Goal: Task Accomplishment & Management: Use online tool/utility

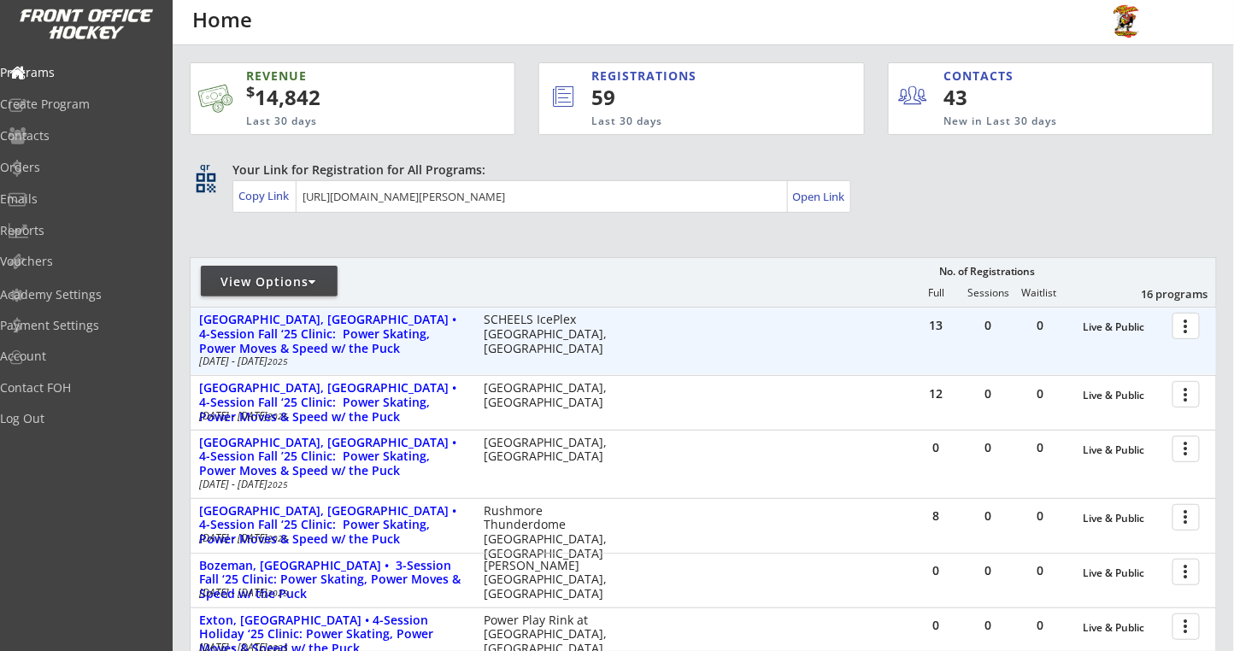
click at [1181, 329] on div at bounding box center [1189, 325] width 30 height 30
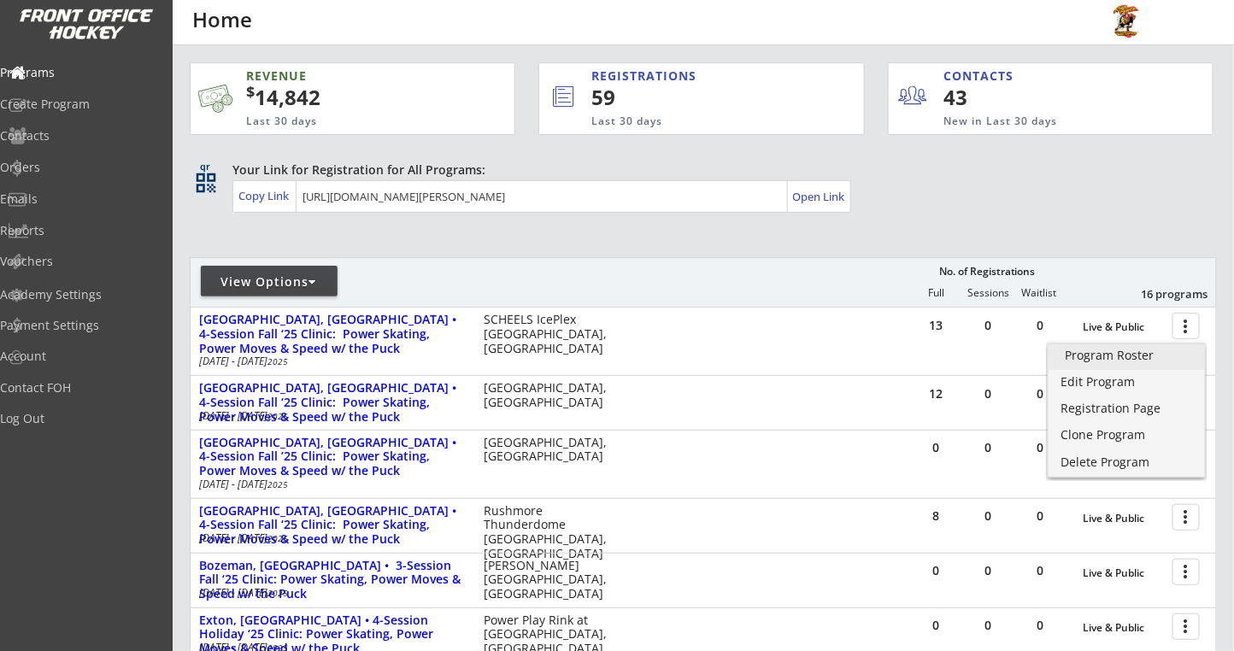
click at [1137, 357] on div "Program Roster" at bounding box center [1126, 355] width 122 height 12
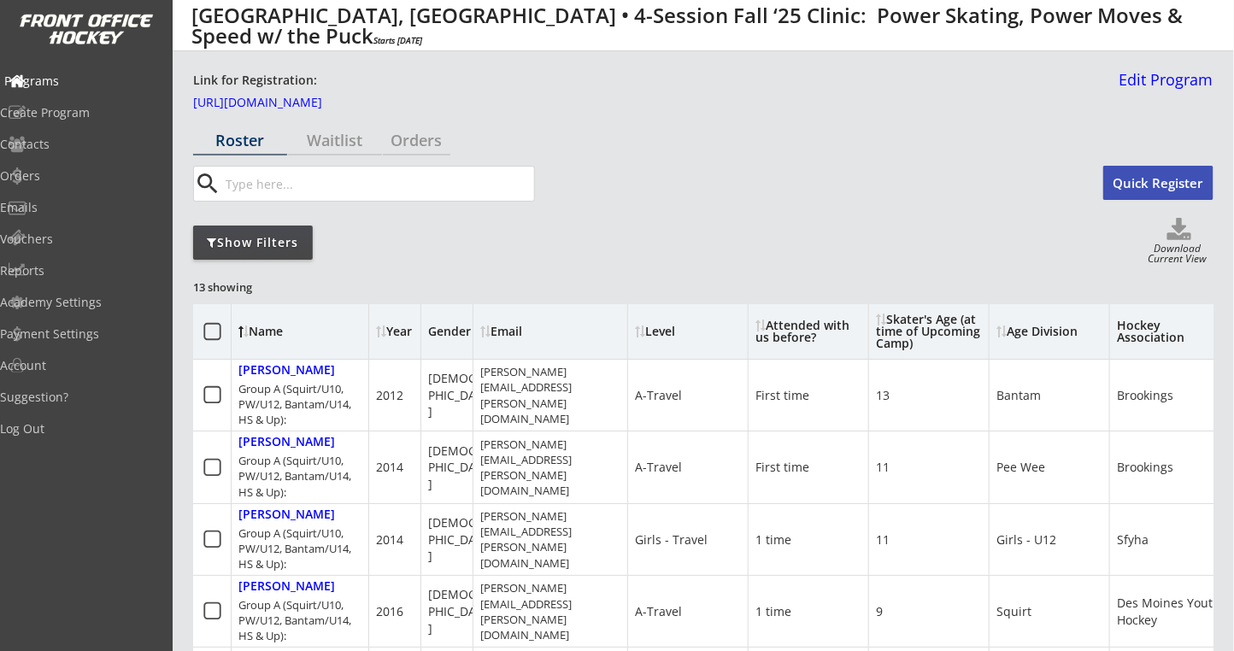
click at [60, 90] on div "Programs" at bounding box center [81, 81] width 162 height 30
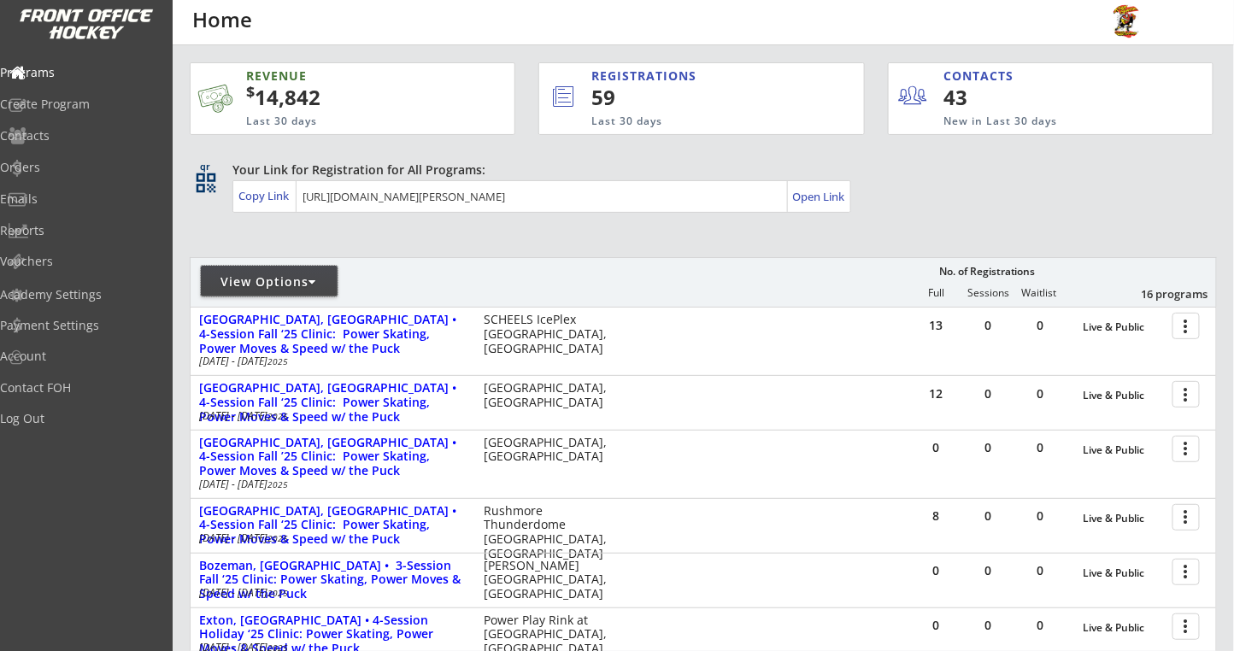
click at [329, 280] on div "View Options" at bounding box center [269, 281] width 137 height 17
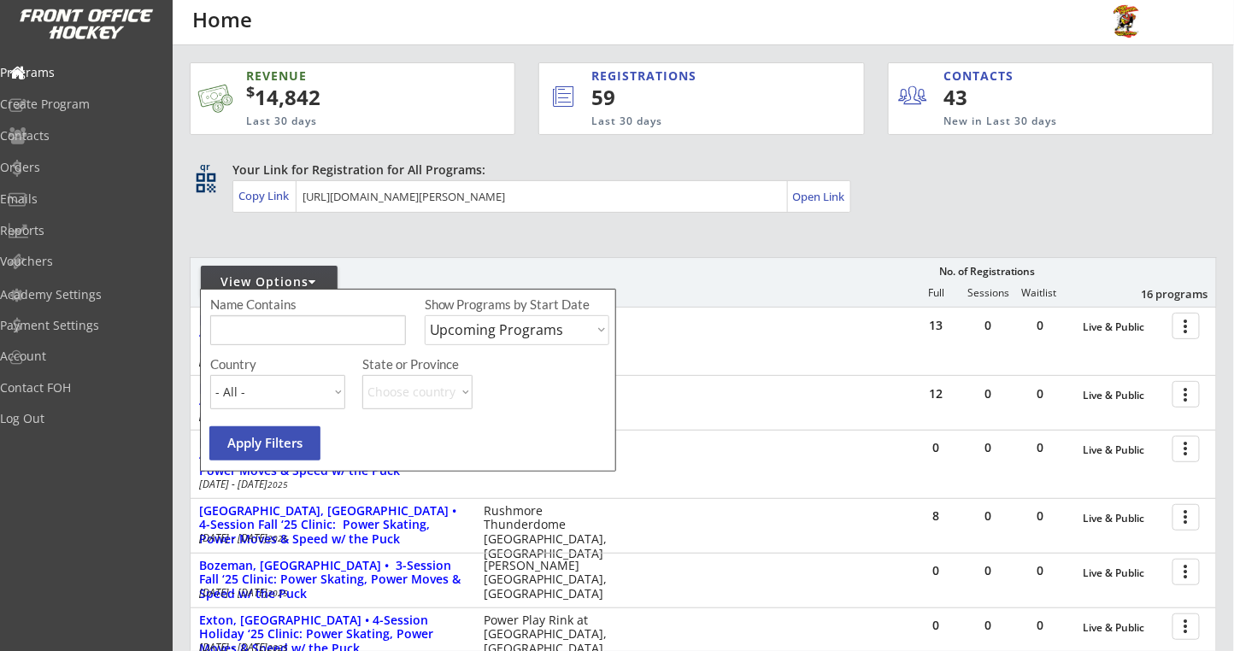
click at [470, 337] on select "Upcoming Programs Past Programs Specific Date Range" at bounding box center [517, 330] width 185 height 30
select select ""Past Programs""
click at [425, 315] on select "Upcoming Programs Past Programs Specific Date Range" at bounding box center [517, 330] width 185 height 30
click at [297, 440] on button "Apply Filters" at bounding box center [264, 443] width 111 height 34
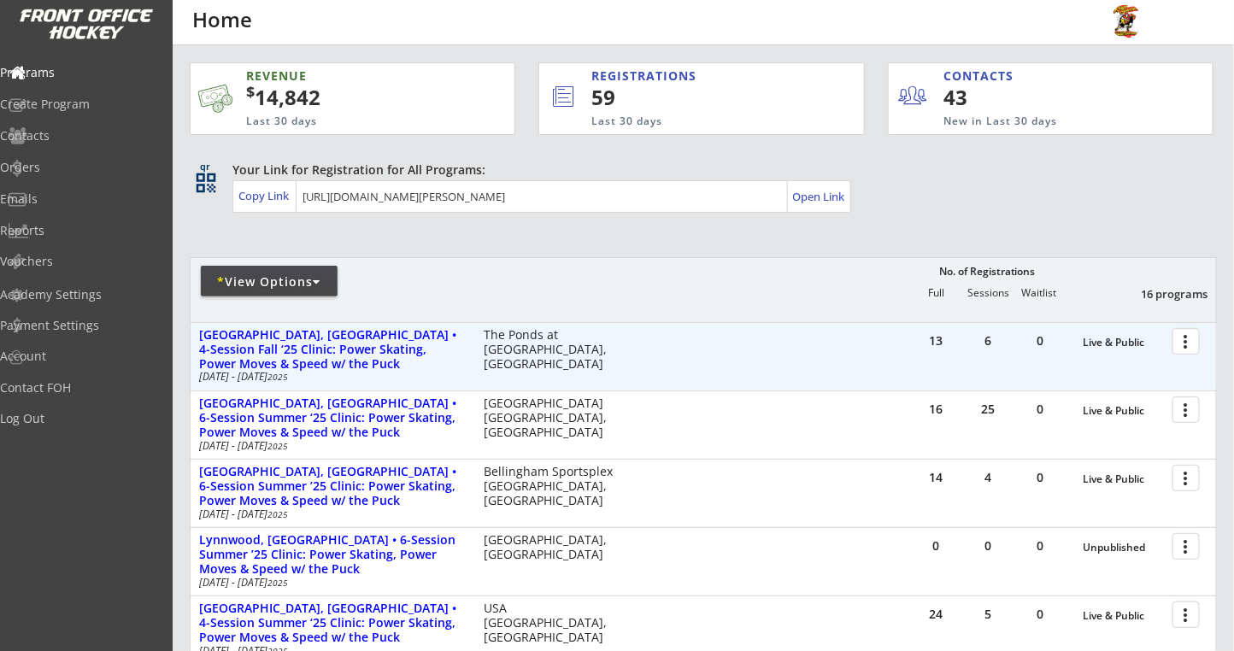
click at [1194, 335] on div at bounding box center [1189, 341] width 30 height 30
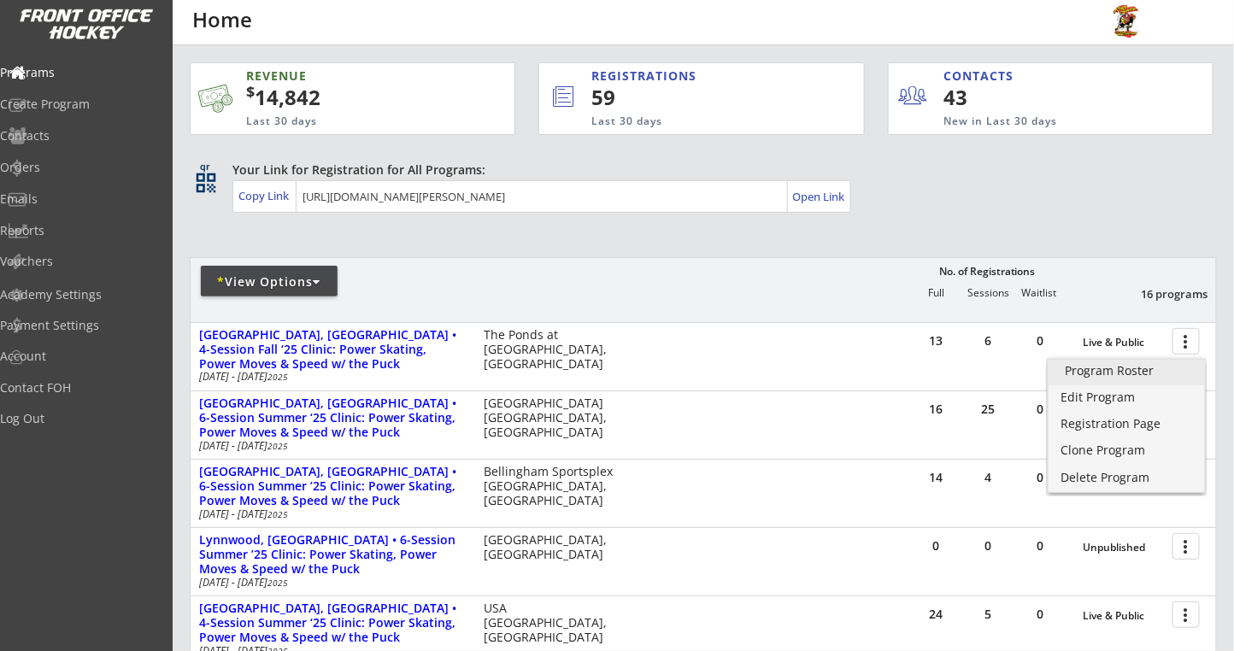
click at [1137, 375] on div "Program Roster" at bounding box center [1126, 371] width 122 height 12
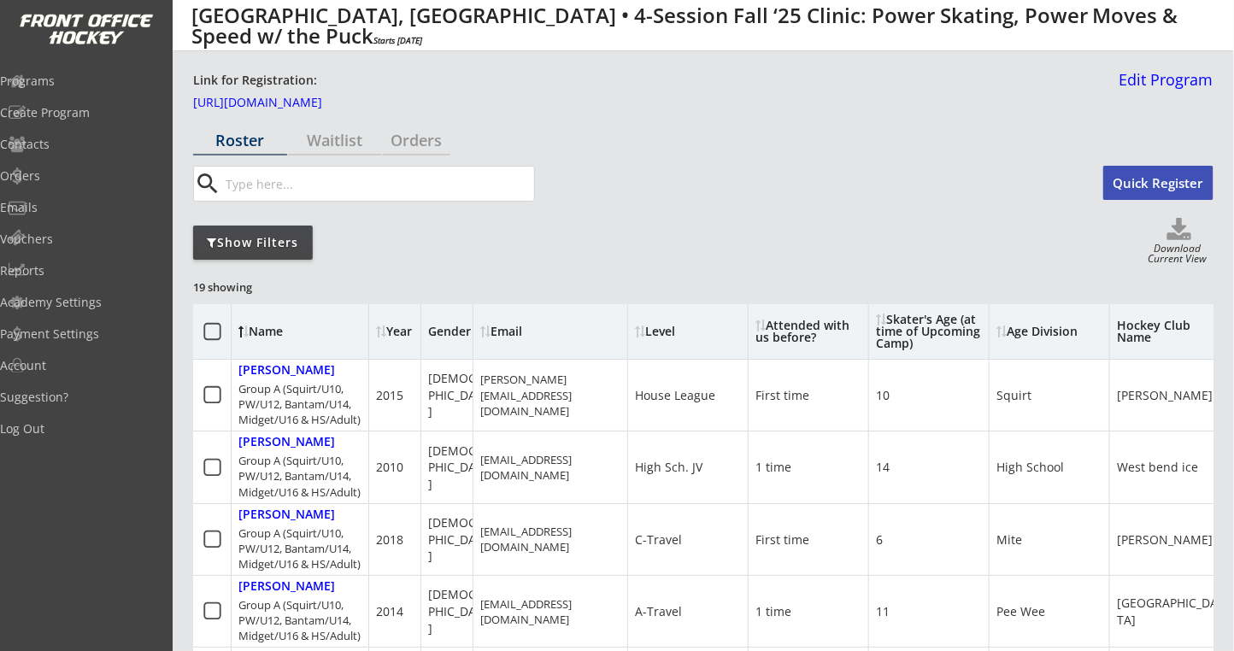
click at [442, 337] on div "Gender" at bounding box center [453, 332] width 51 height 12
drag, startPoint x: 871, startPoint y: 317, endPoint x: 670, endPoint y: 326, distance: 201.8
click at [670, 326] on div "Name Year Gender Email Level Attended with us before? Skater's Age (at time of …" at bounding box center [809, 332] width 1233 height 56
click at [637, 240] on div "Show Filters Download Current View" at bounding box center [703, 242] width 1020 height 49
click at [51, 77] on div "Programs" at bounding box center [81, 81] width 154 height 12
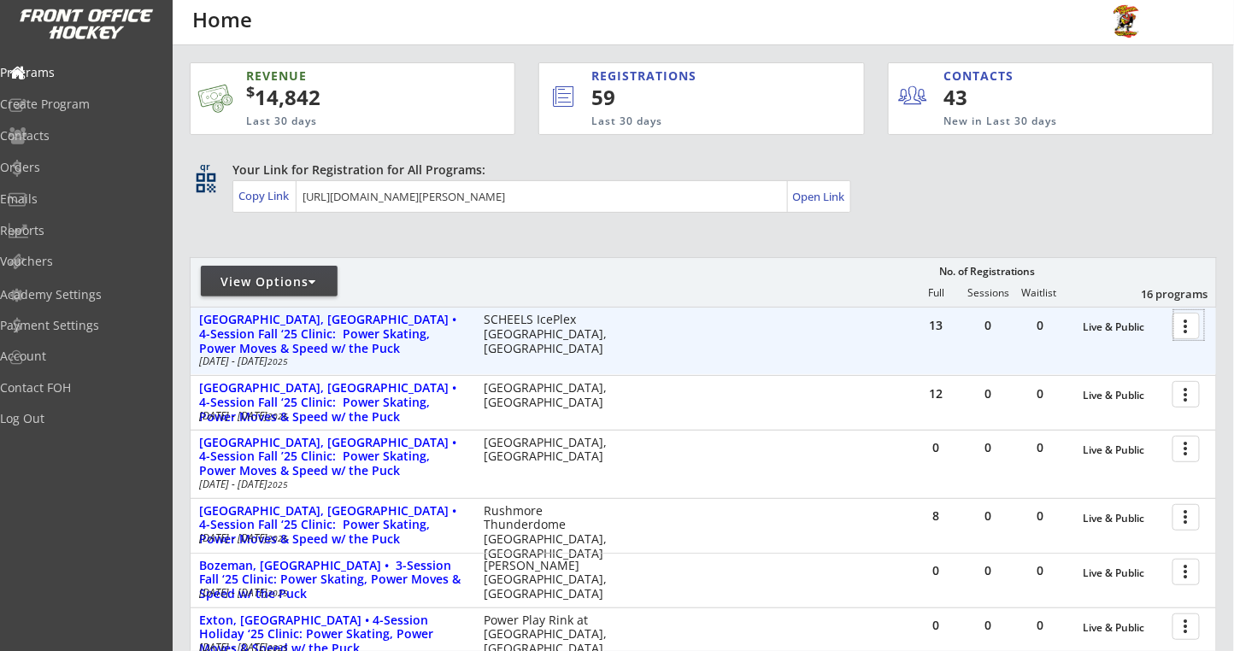
click at [1186, 331] on div at bounding box center [1189, 325] width 30 height 30
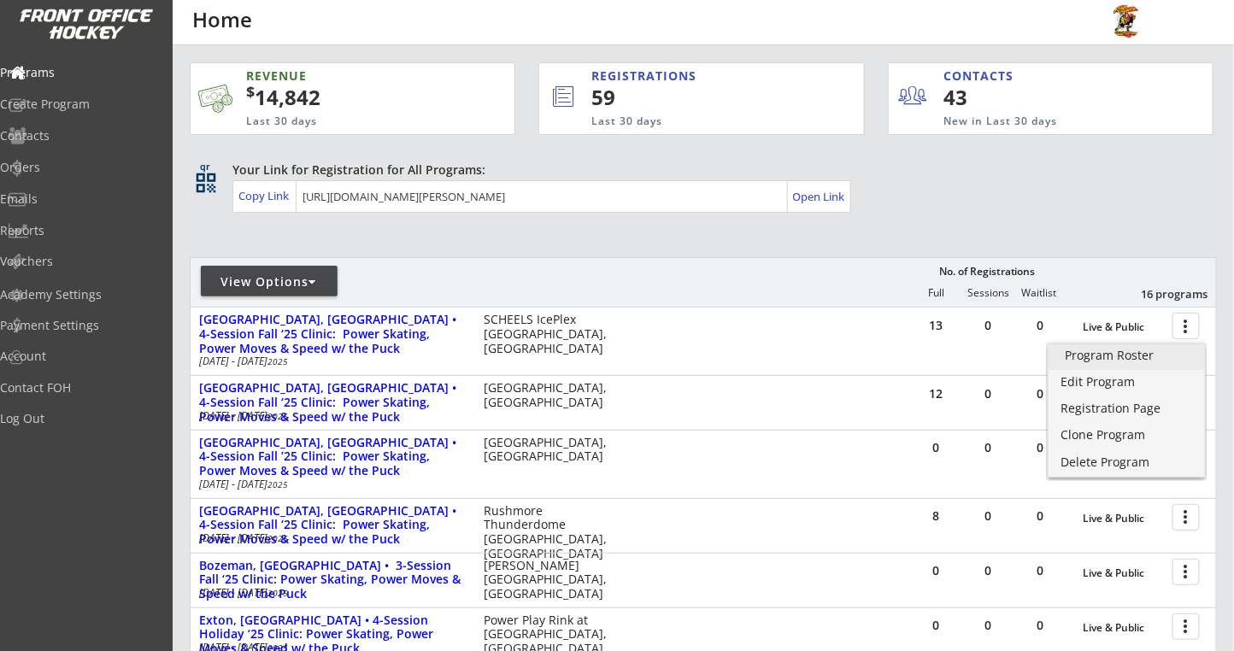
click at [1124, 356] on div "Program Roster" at bounding box center [1126, 355] width 122 height 12
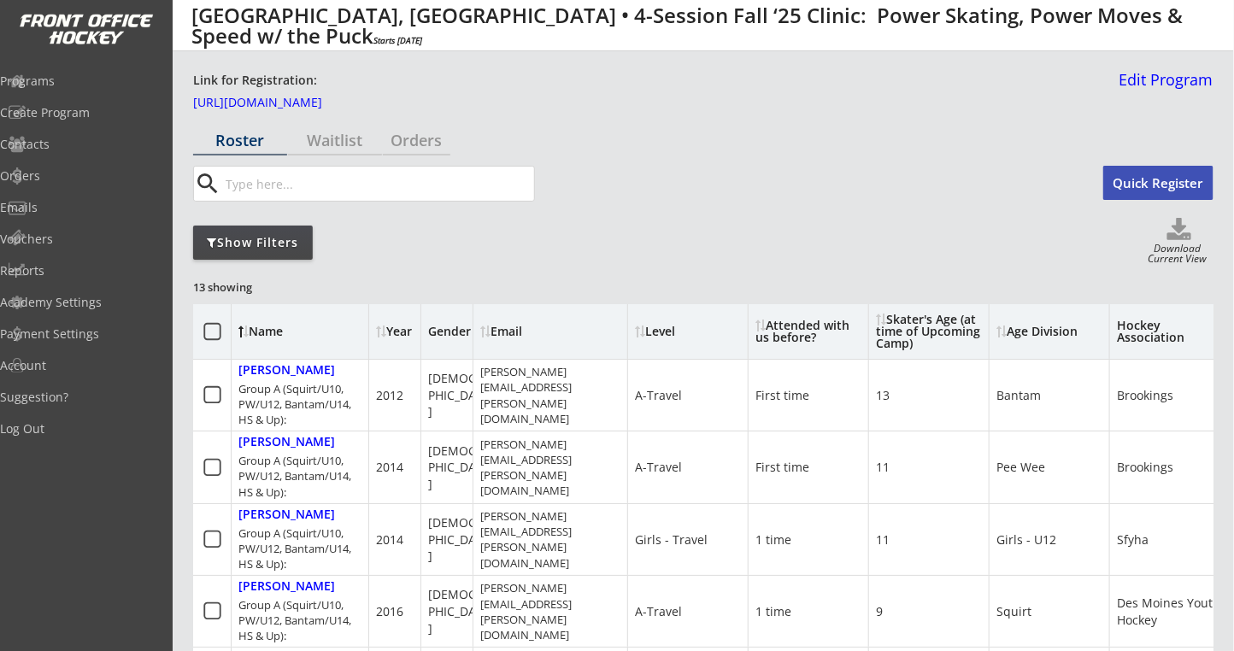
click at [446, 337] on div "Gender" at bounding box center [453, 332] width 51 height 12
click at [76, 91] on div "Programs" at bounding box center [81, 81] width 162 height 30
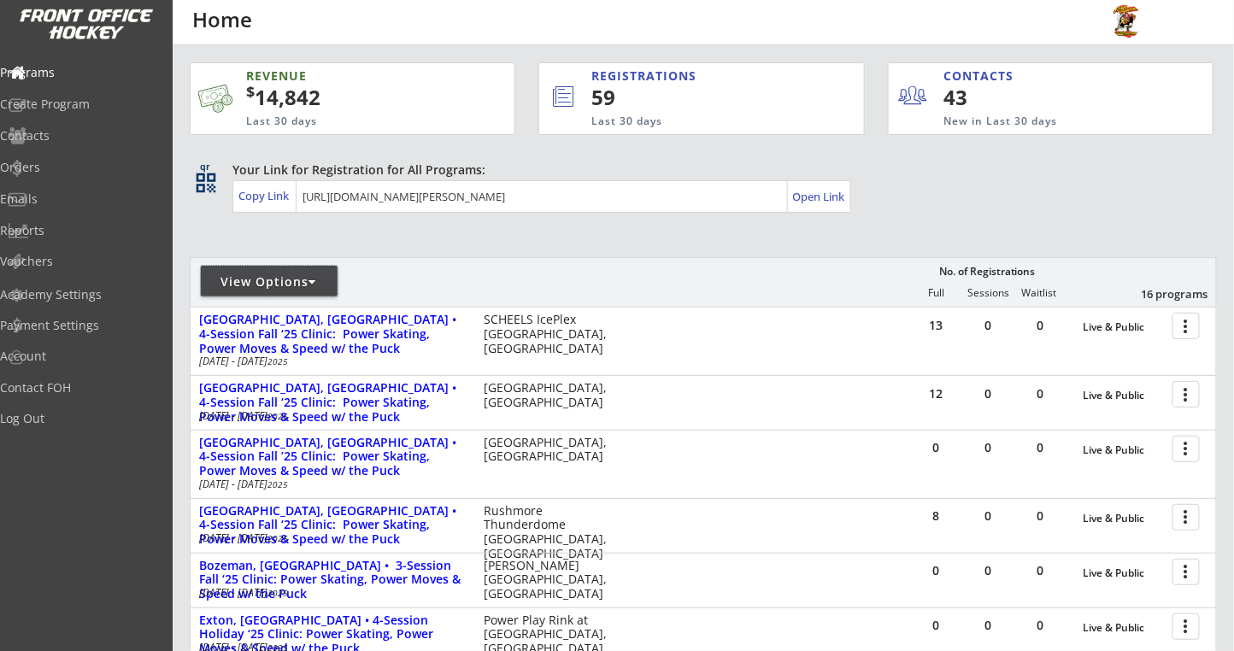
click at [306, 290] on div "View Options" at bounding box center [269, 281] width 137 height 31
select select ""Upcoming Programs""
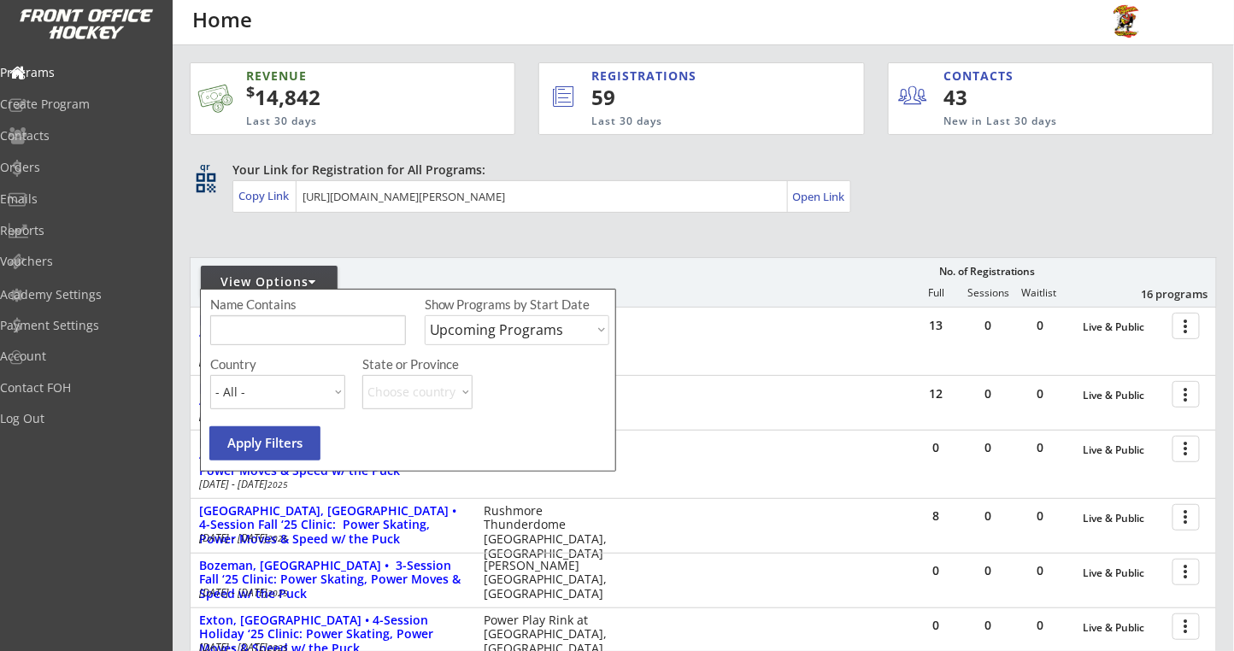
drag, startPoint x: 286, startPoint y: 342, endPoint x: 329, endPoint y: 286, distance: 70.1
click at [286, 341] on input "input" at bounding box center [308, 330] width 196 height 30
type input "los angeles"
click at [492, 327] on select "Upcoming Programs Past Programs Specific Date Range" at bounding box center [517, 330] width 185 height 30
select select ""Past Programs""
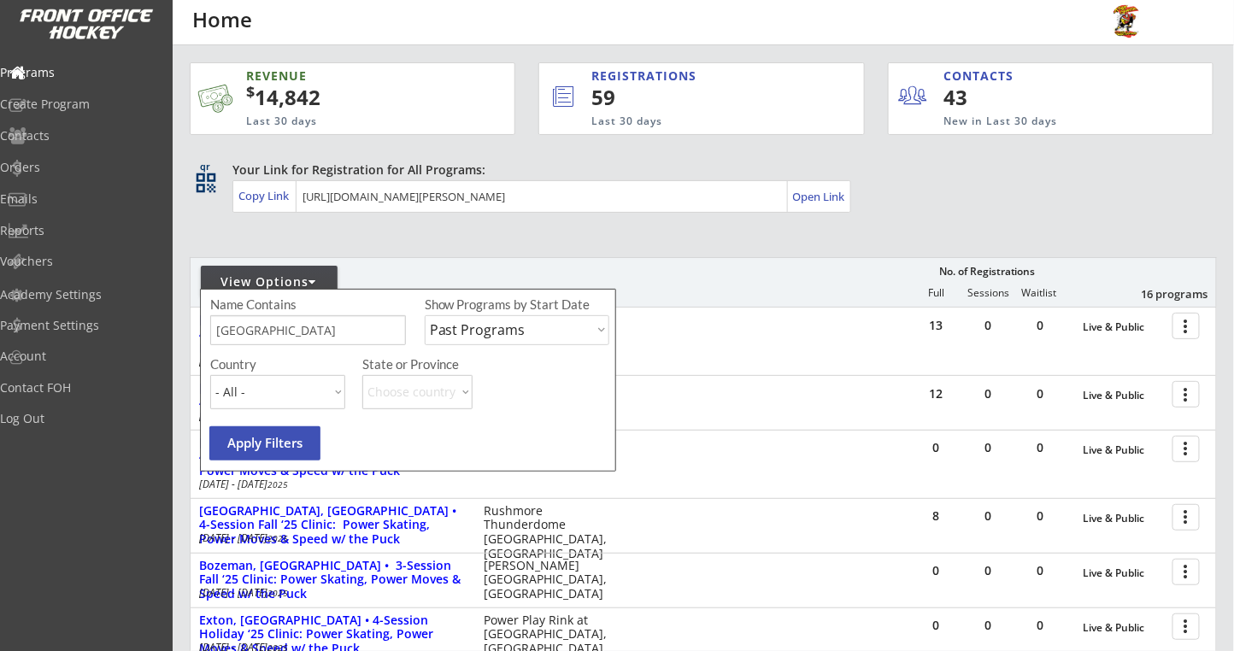
click at [425, 315] on select "Upcoming Programs Past Programs Specific Date Range" at bounding box center [517, 330] width 185 height 30
click at [264, 451] on button "Apply Filters" at bounding box center [264, 443] width 111 height 34
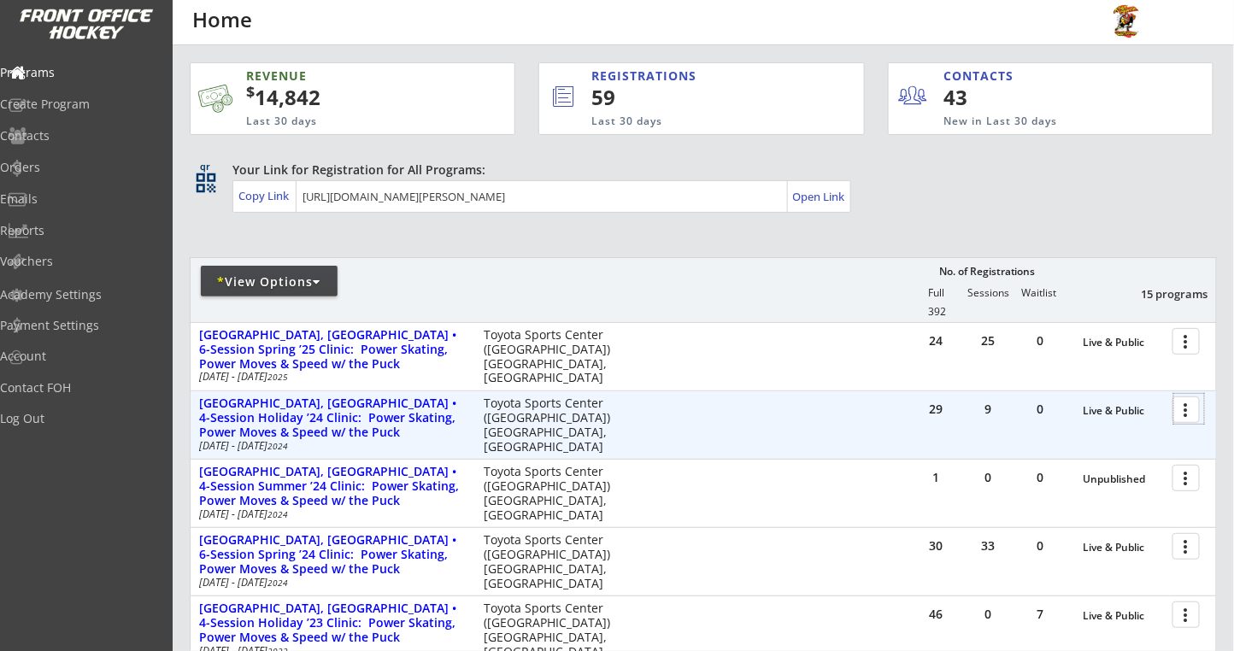
click at [1183, 410] on div at bounding box center [1189, 409] width 30 height 30
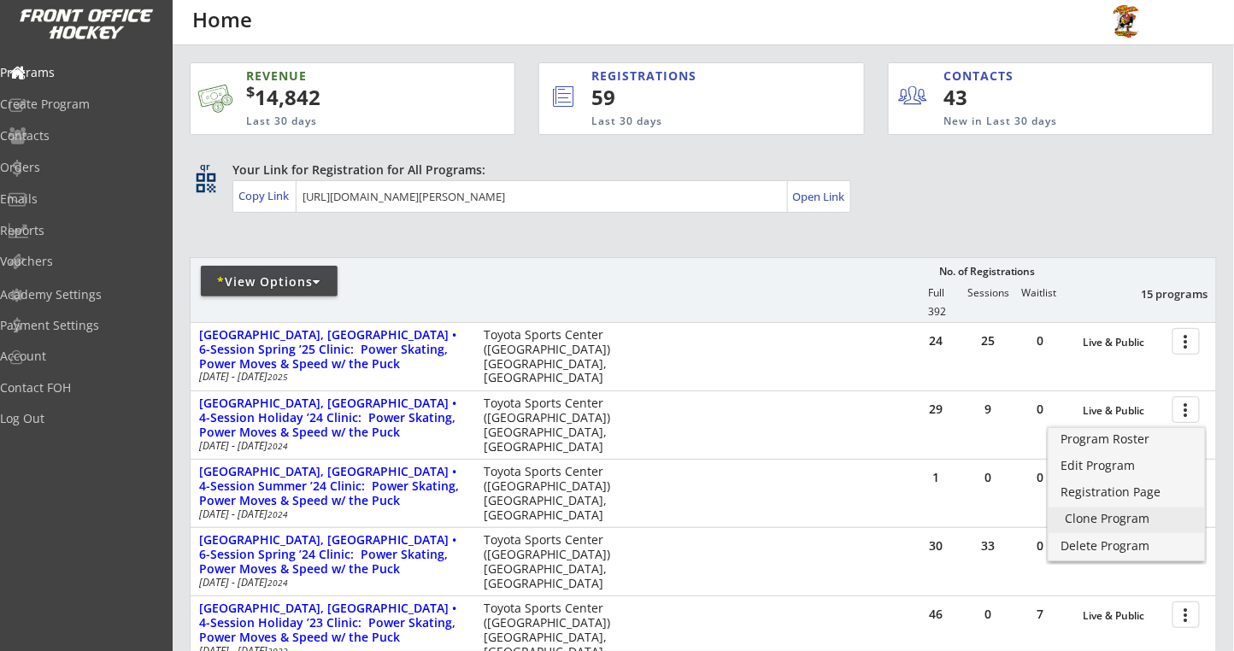
click at [1080, 519] on div "Clone Program" at bounding box center [1126, 519] width 122 height 12
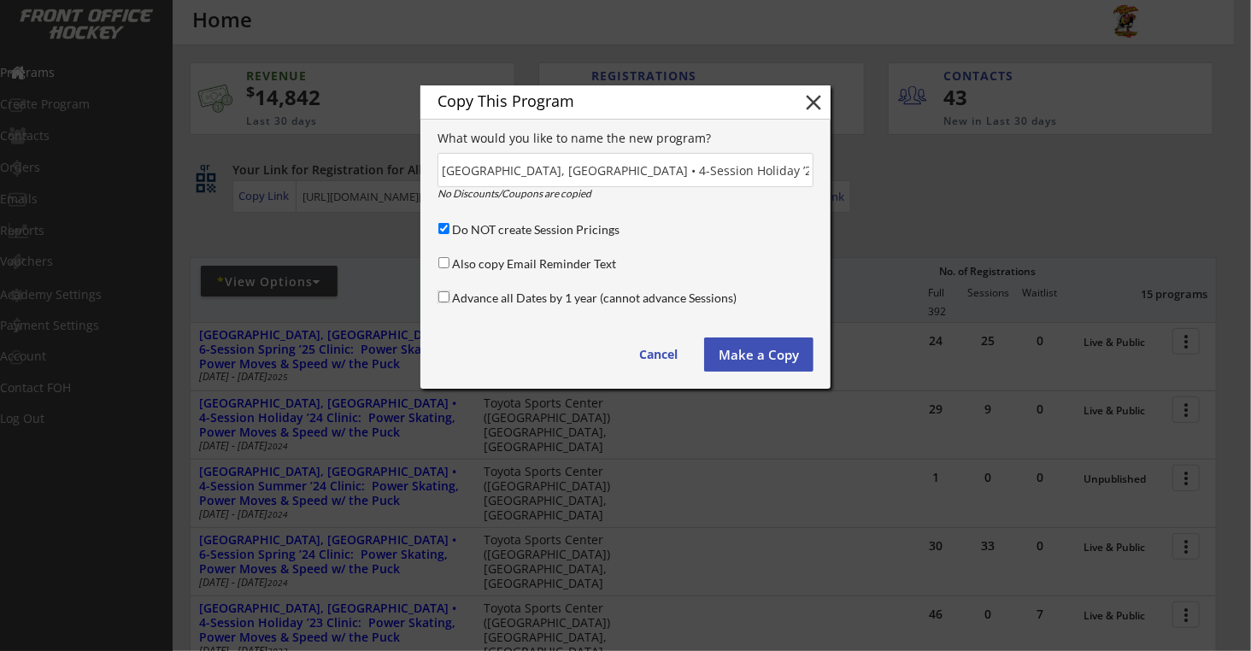
click at [448, 296] on input "Advance all Dates by 1 year (cannot advance Sessions)" at bounding box center [443, 296] width 11 height 11
checkbox input "true"
drag, startPoint x: 652, startPoint y: 170, endPoint x: 702, endPoint y: 113, distance: 76.3
click at [655, 168] on input "input" at bounding box center [625, 170] width 376 height 34
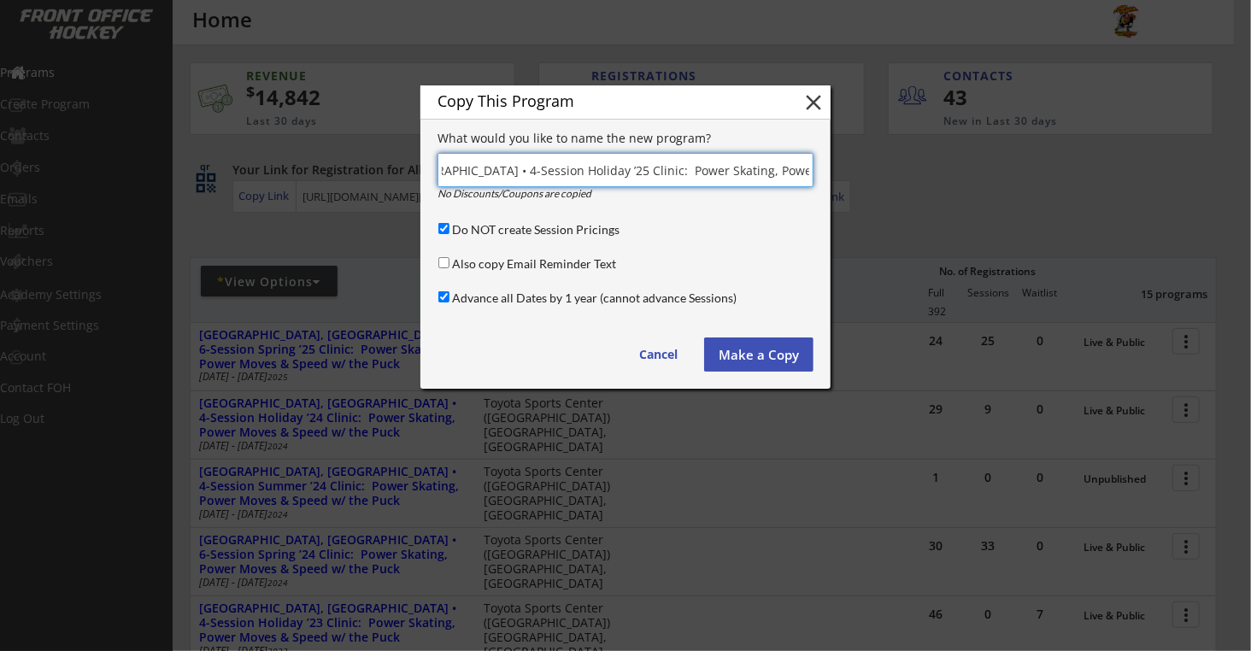
scroll to position [0, 166]
type input "Los Angeles, CA • 4-Session Holiday ’25 Clinic: Power Skating, Power Moves & Sp…"
click at [736, 350] on button "Make a Copy" at bounding box center [758, 354] width 109 height 34
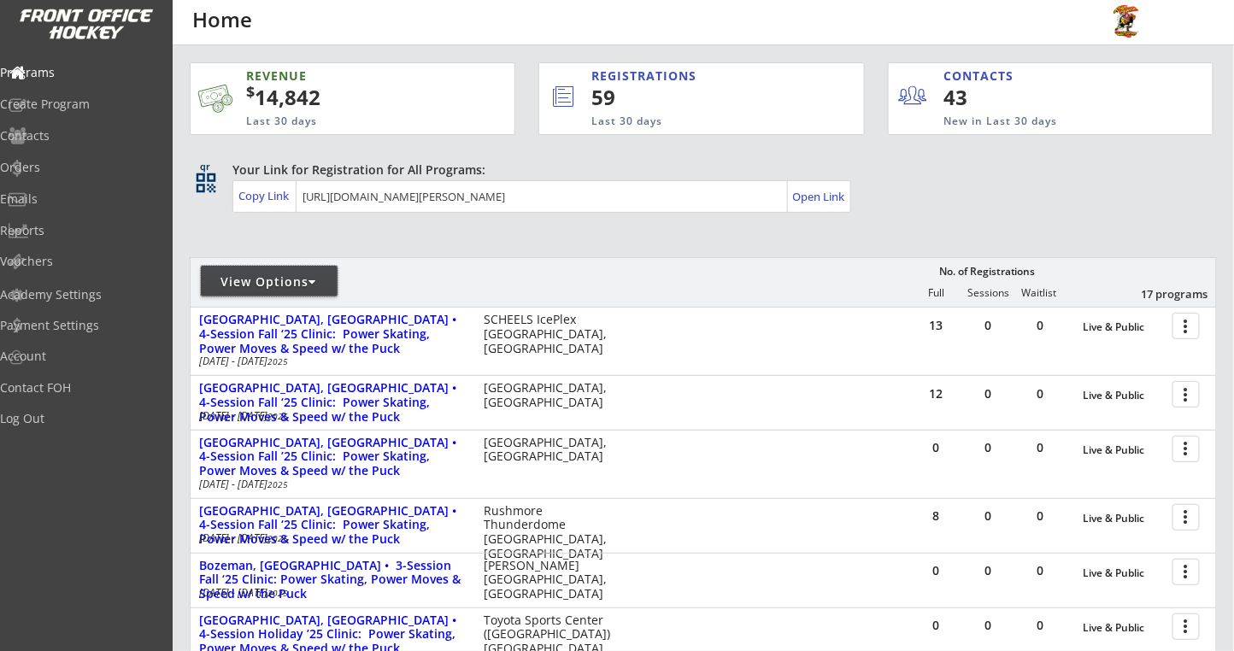
click at [308, 279] on div "View Options" at bounding box center [269, 281] width 137 height 17
select select ""Upcoming Programs""
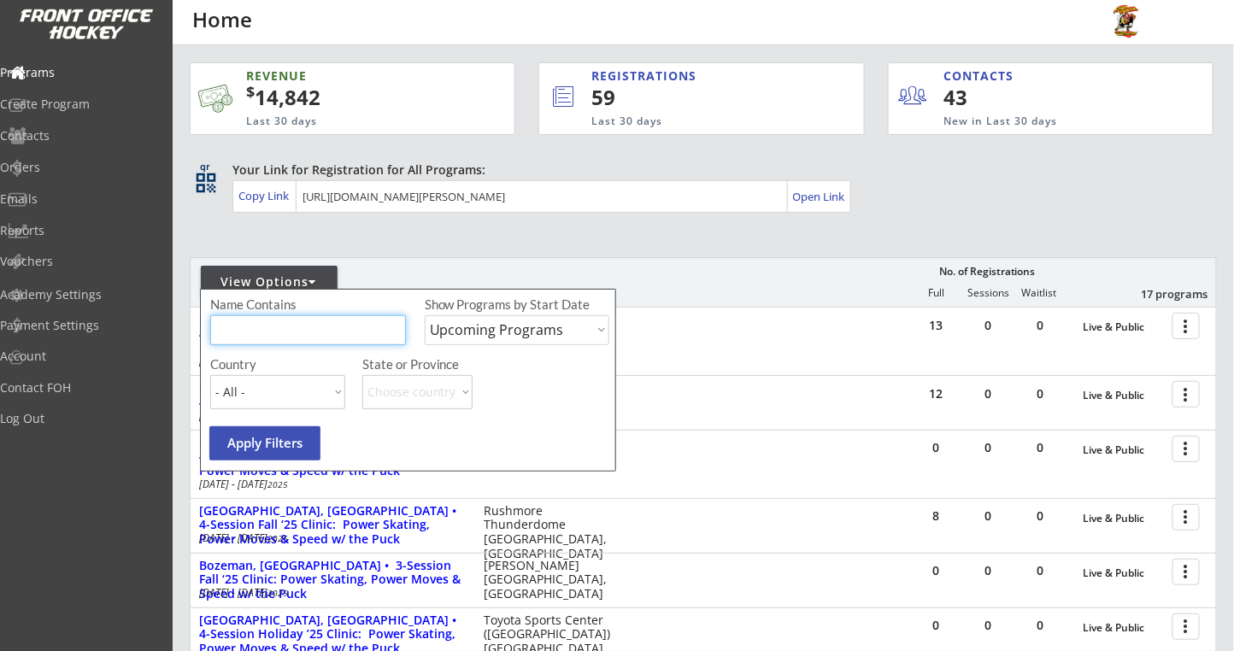
drag, startPoint x: 283, startPoint y: 331, endPoint x: 302, endPoint y: 320, distance: 22.6
click at [284, 330] on input "input" at bounding box center [308, 330] width 196 height 30
type input "anaheim"
click at [470, 341] on select "Upcoming Programs Past Programs Specific Date Range" at bounding box center [517, 330] width 185 height 30
select select ""Past Programs""
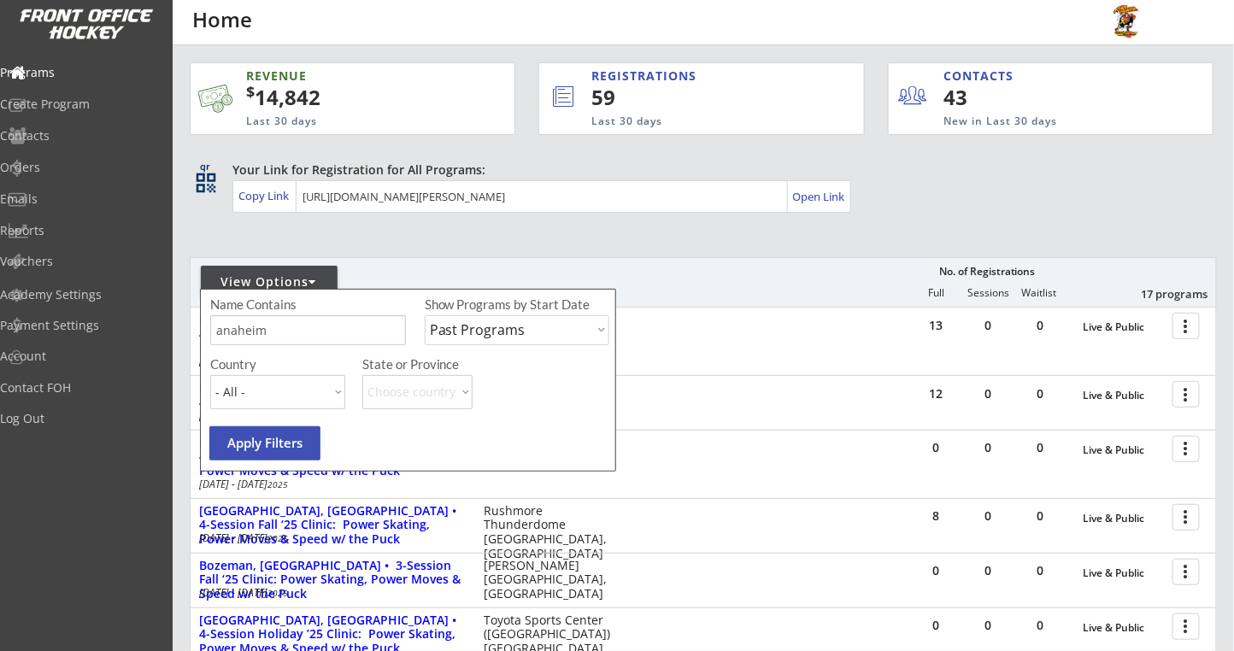
click at [425, 315] on select "Upcoming Programs Past Programs Specific Date Range" at bounding box center [517, 330] width 185 height 30
click at [291, 434] on button "Apply Filters" at bounding box center [264, 443] width 111 height 34
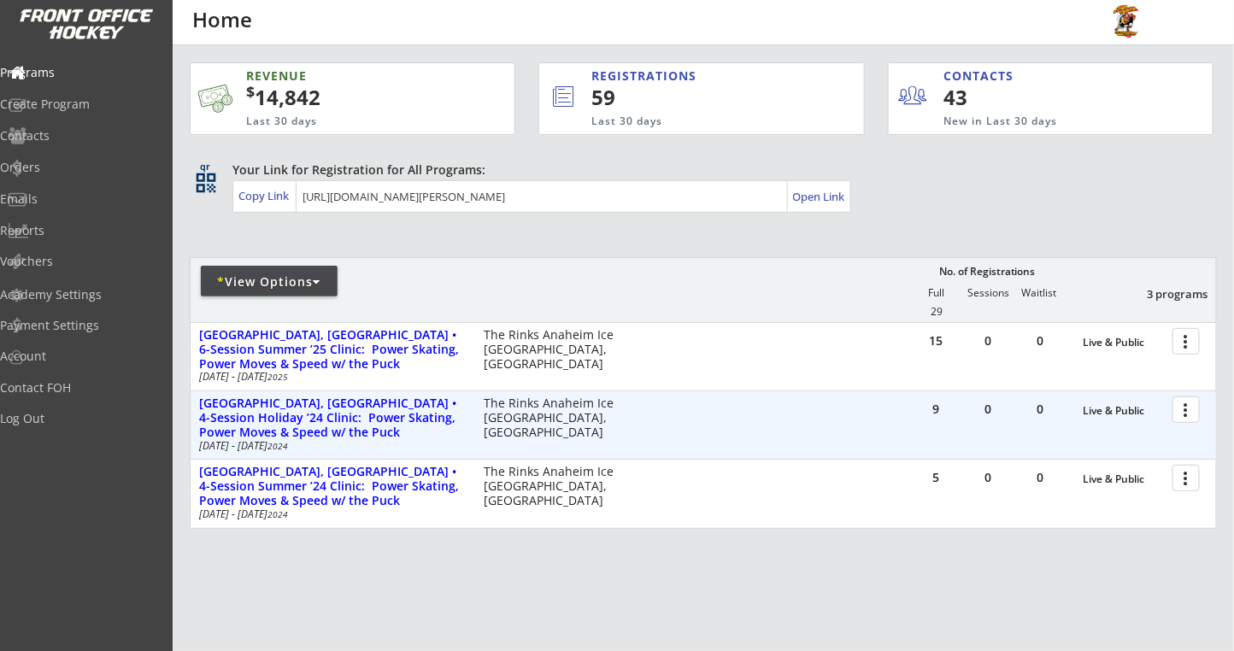
click at [1184, 410] on div at bounding box center [1189, 409] width 30 height 30
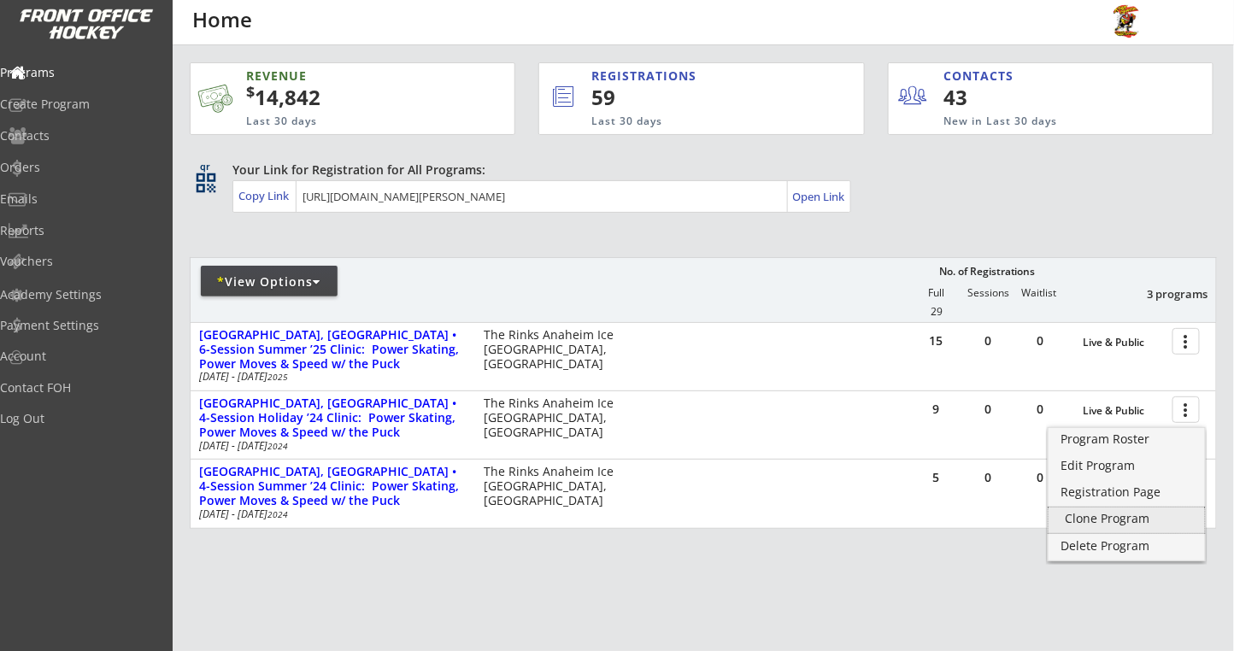
click at [1080, 513] on div "Clone Program" at bounding box center [1126, 519] width 122 height 12
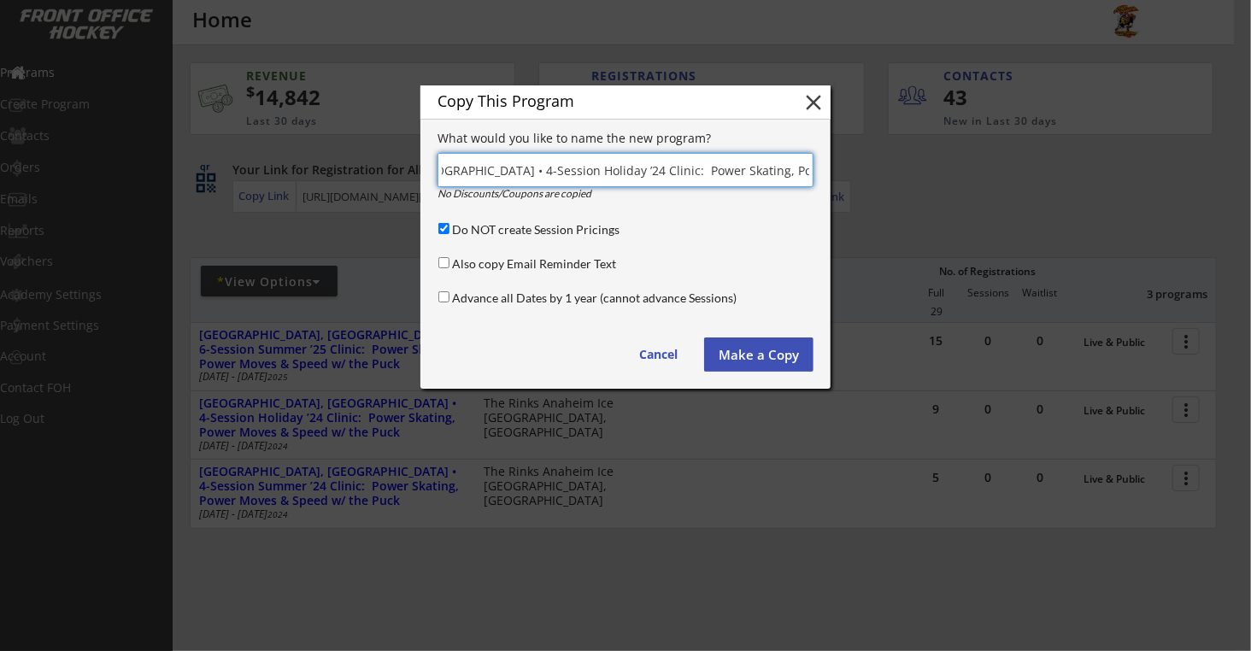
scroll to position [0, 150]
click at [483, 170] on input "input" at bounding box center [625, 170] width 376 height 34
drag, startPoint x: 454, startPoint y: 173, endPoint x: 432, endPoint y: 170, distance: 21.5
click at [432, 170] on div "Copy This Program close What would you like to name the new program? No Discoun…" at bounding box center [625, 236] width 410 height 303
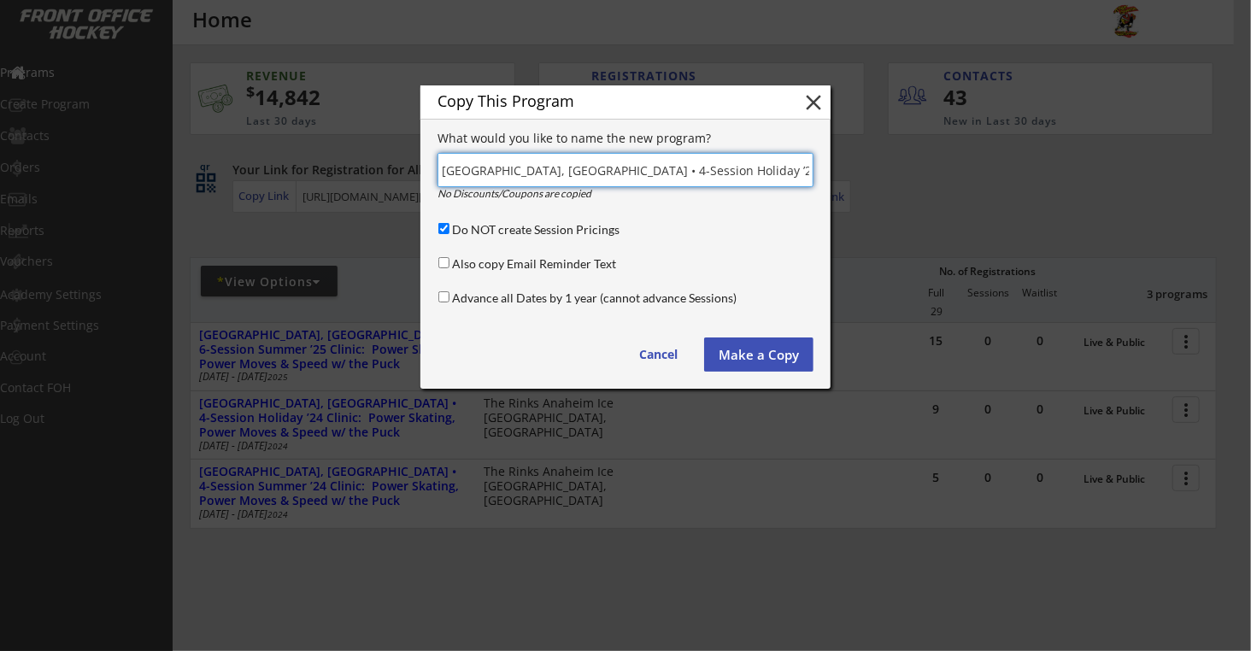
type input "Anaheim, CA • 4-Session Holiday ’25 Clinic: Power Skating, Power Moves & Speed …"
click at [448, 299] on input "Advance all Dates by 1 year (cannot advance Sessions)" at bounding box center [443, 296] width 11 height 11
checkbox input "true"
click at [778, 355] on button "Make a Copy" at bounding box center [758, 354] width 109 height 34
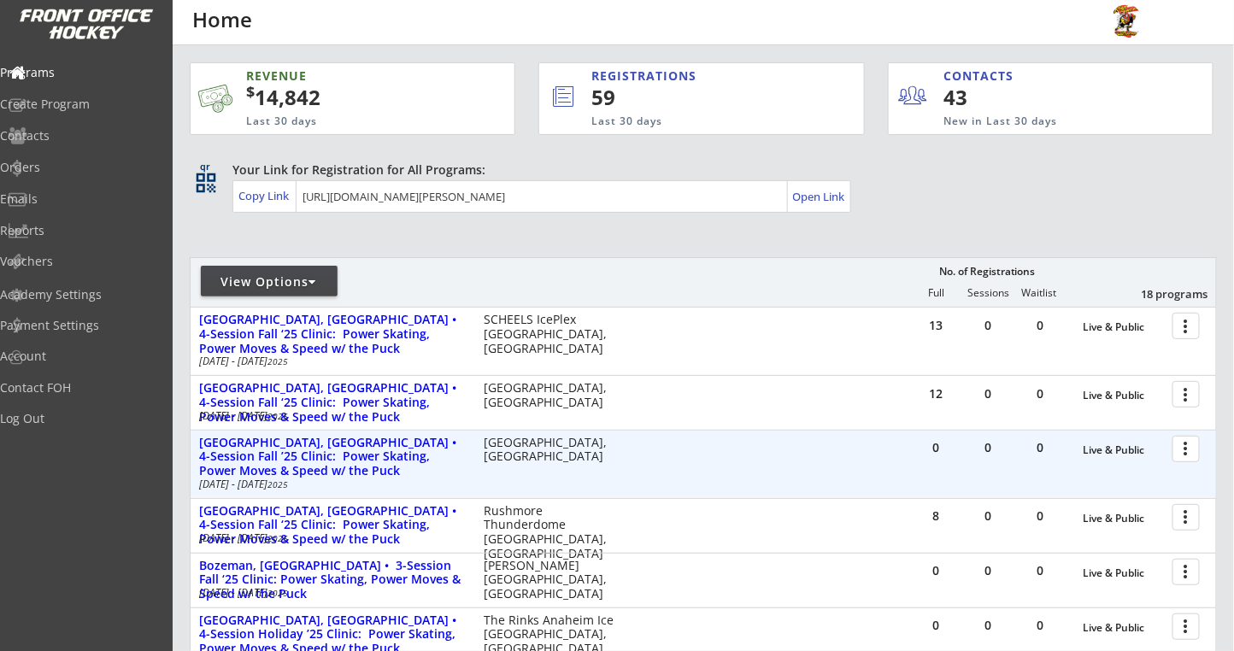
click at [590, 431] on div "0 0 0 Live & Public more_vert [GEOGRAPHIC_DATA], [GEOGRAPHIC_DATA] • 4-Session …" at bounding box center [703, 464] width 1025 height 67
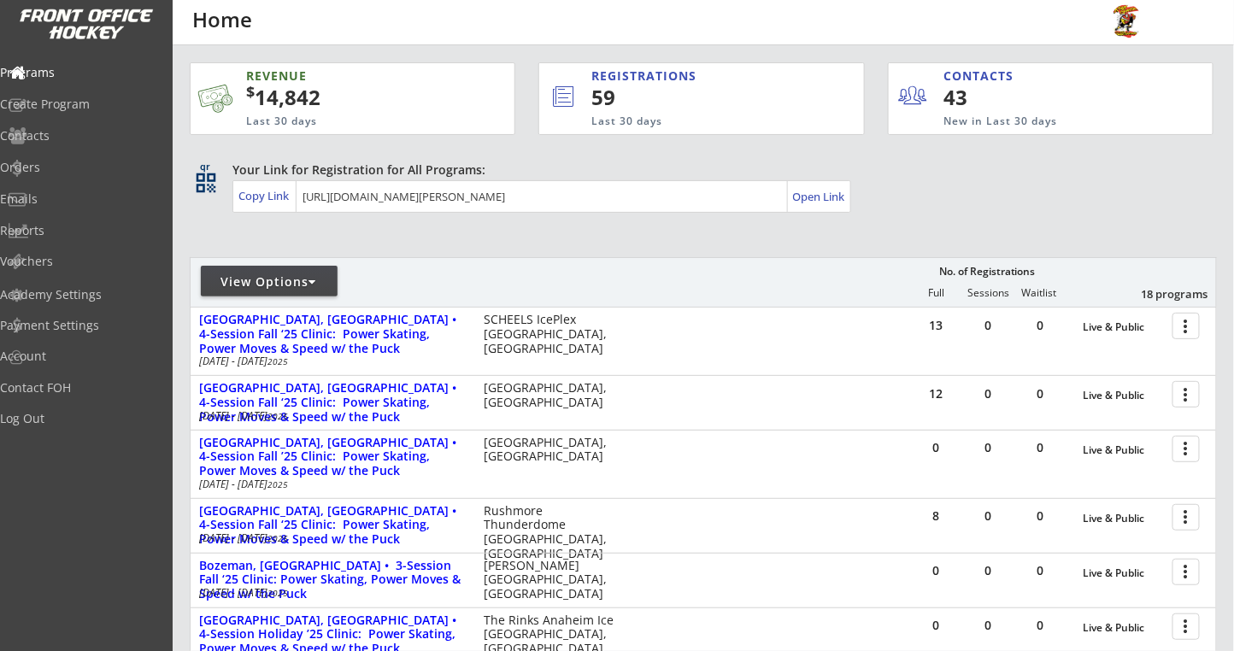
drag, startPoint x: 219, startPoint y: 226, endPoint x: 230, endPoint y: 234, distance: 13.5
click at [219, 227] on div "REVENUE $ 14,842 Last 30 days REGISTRATIONS 59 Last 30 days CONTACTS 43 New in …" at bounding box center [703, 581] width 1027 height 1072
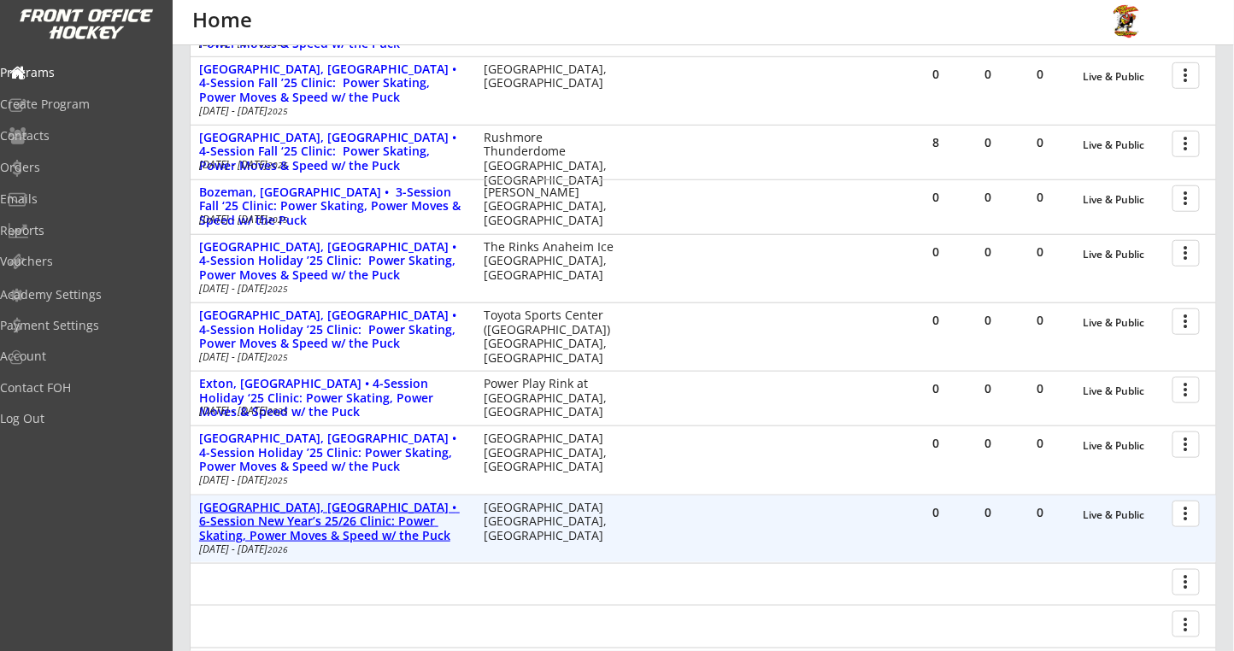
scroll to position [484, 0]
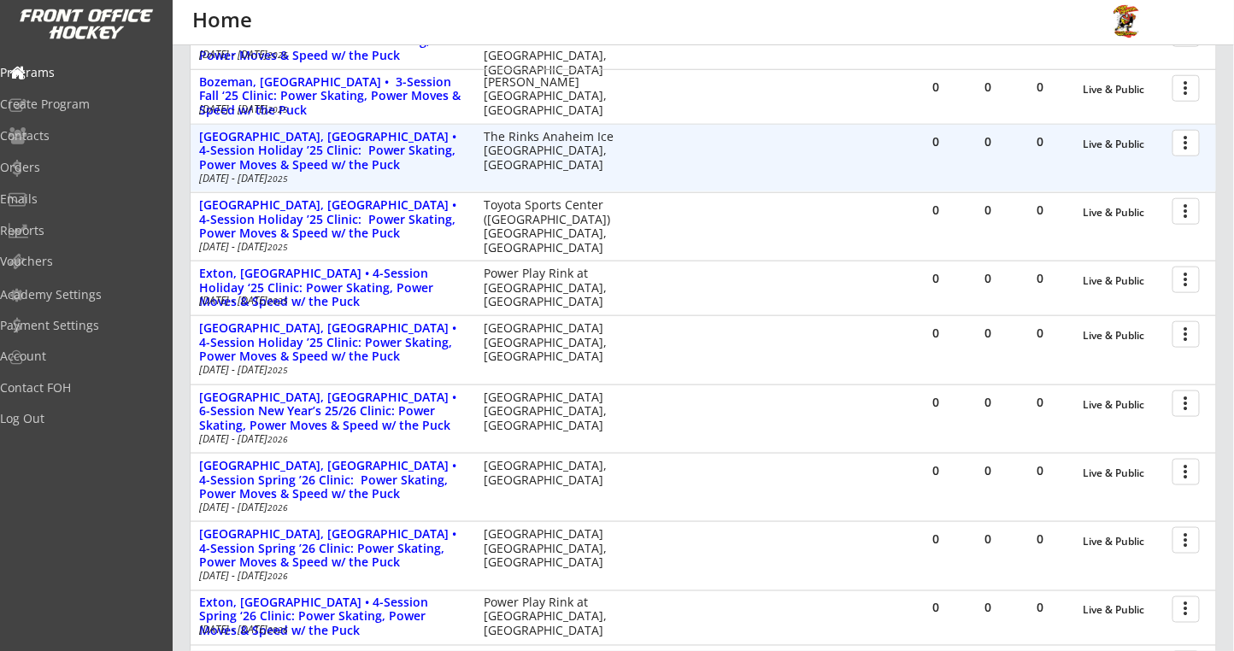
click at [1196, 139] on div at bounding box center [1189, 142] width 30 height 30
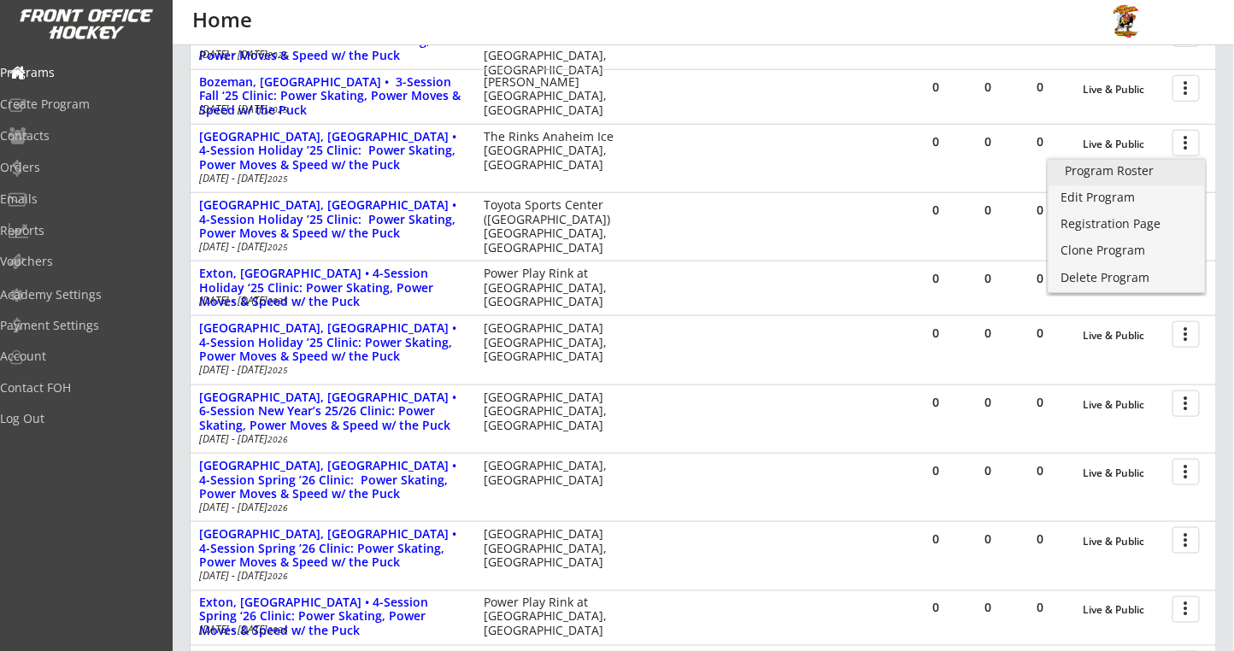
click at [1135, 175] on div "Program Roster" at bounding box center [1126, 171] width 122 height 12
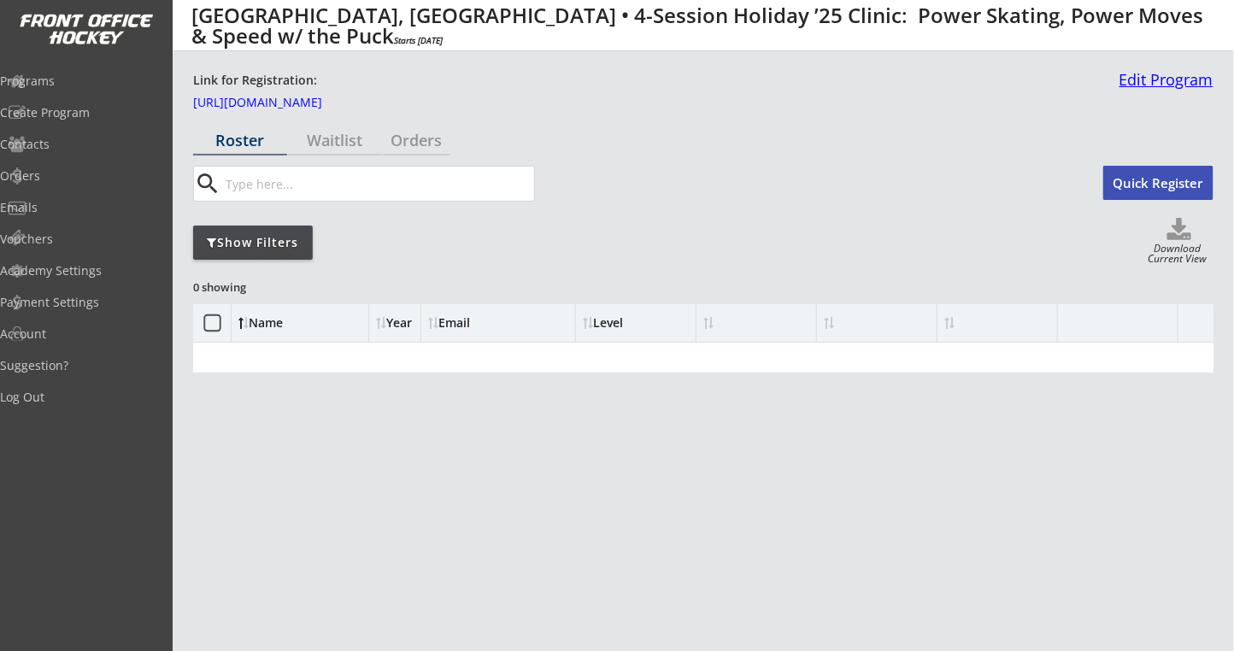
click at [1142, 72] on link "Edit Program" at bounding box center [1162, 87] width 101 height 30
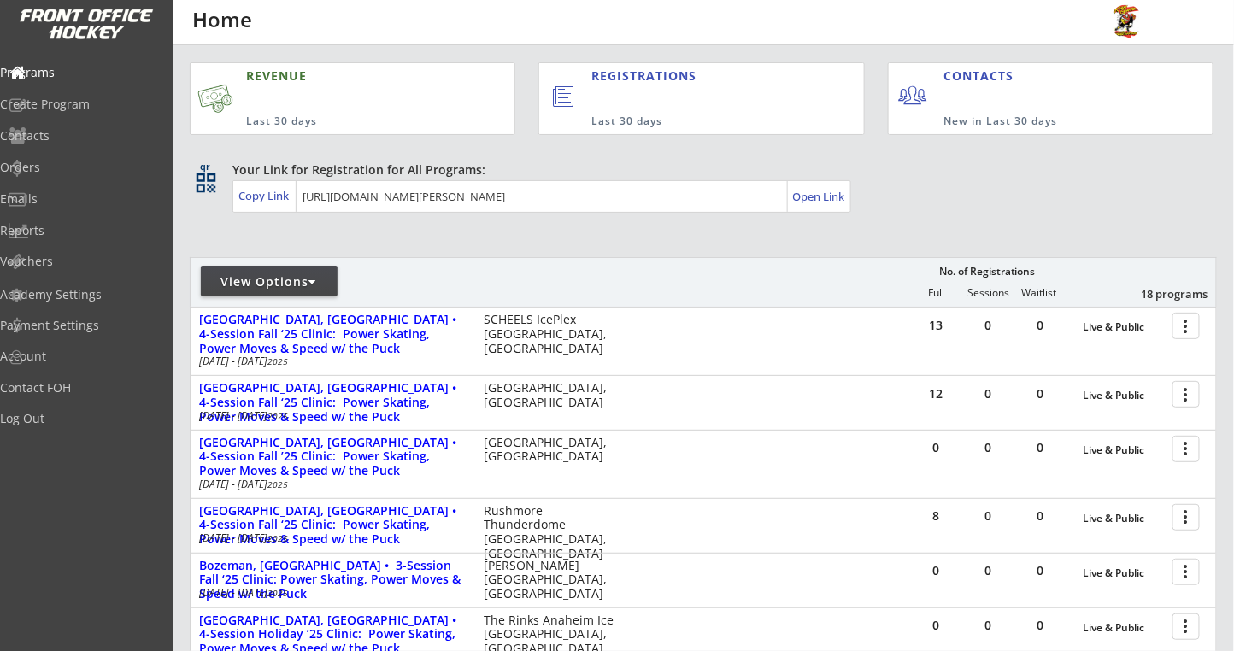
click at [282, 284] on div "View Options" at bounding box center [269, 281] width 137 height 17
select select ""Upcoming Programs""
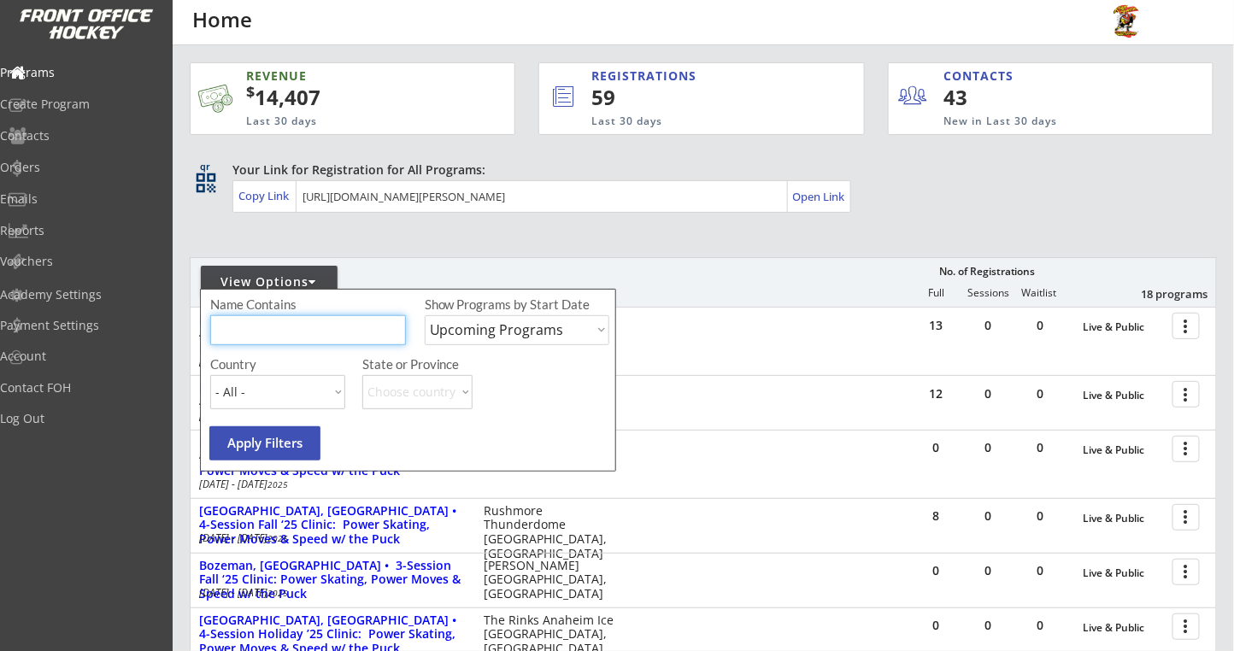
drag, startPoint x: 260, startPoint y: 333, endPoint x: 281, endPoint y: 313, distance: 29.6
click at [261, 332] on input "input" at bounding box center [308, 330] width 196 height 30
type input "anaheim"
click at [502, 328] on select "Upcoming Programs Past Programs Specific Date Range" at bounding box center [517, 330] width 185 height 30
select select ""Past Programs""
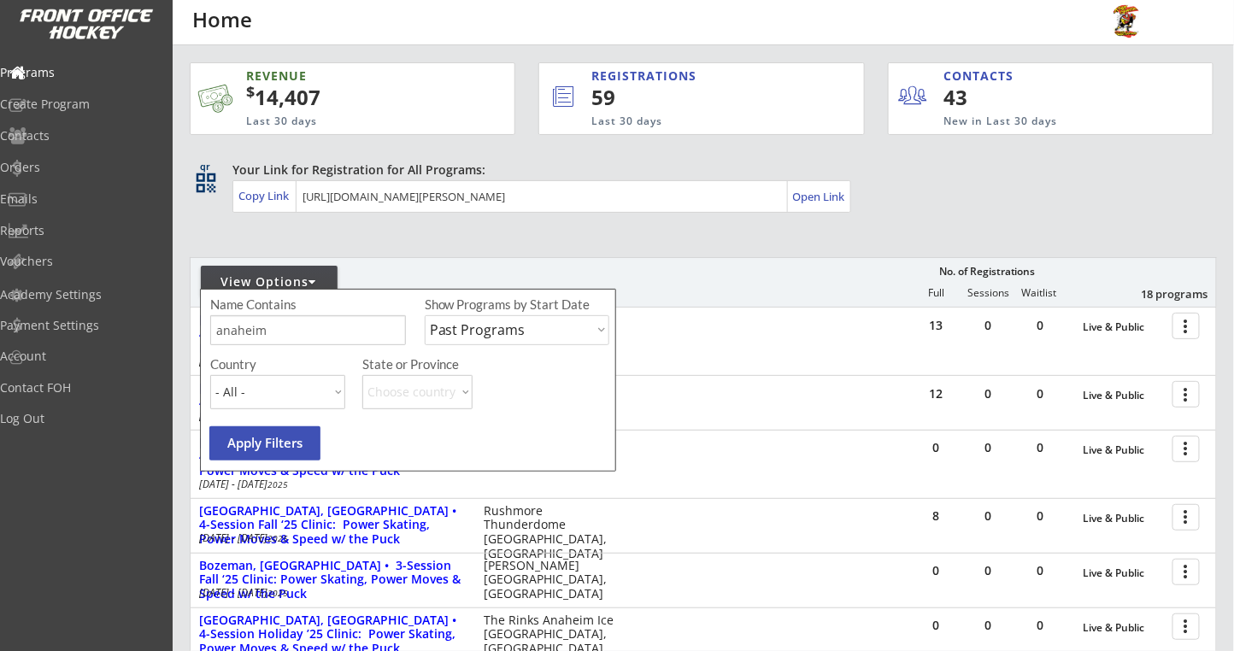
click at [425, 315] on select "Upcoming Programs Past Programs Specific Date Range" at bounding box center [517, 330] width 185 height 30
click at [260, 434] on button "Apply Filters" at bounding box center [264, 443] width 111 height 34
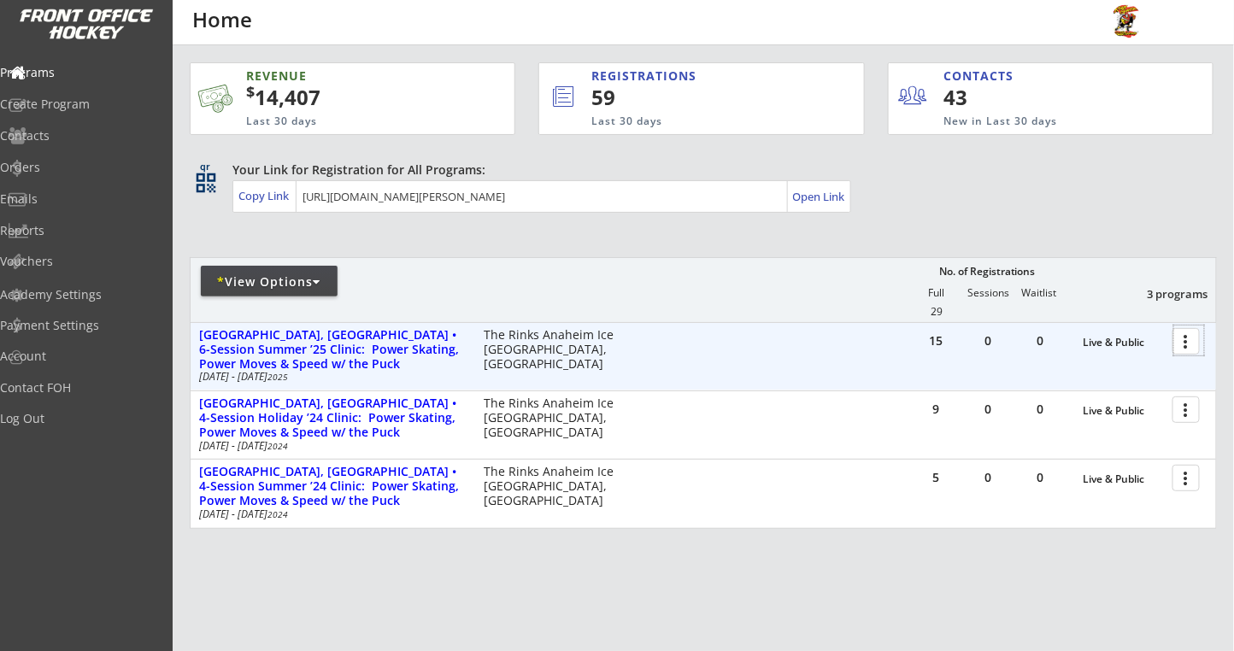
click at [1182, 337] on div at bounding box center [1189, 341] width 30 height 30
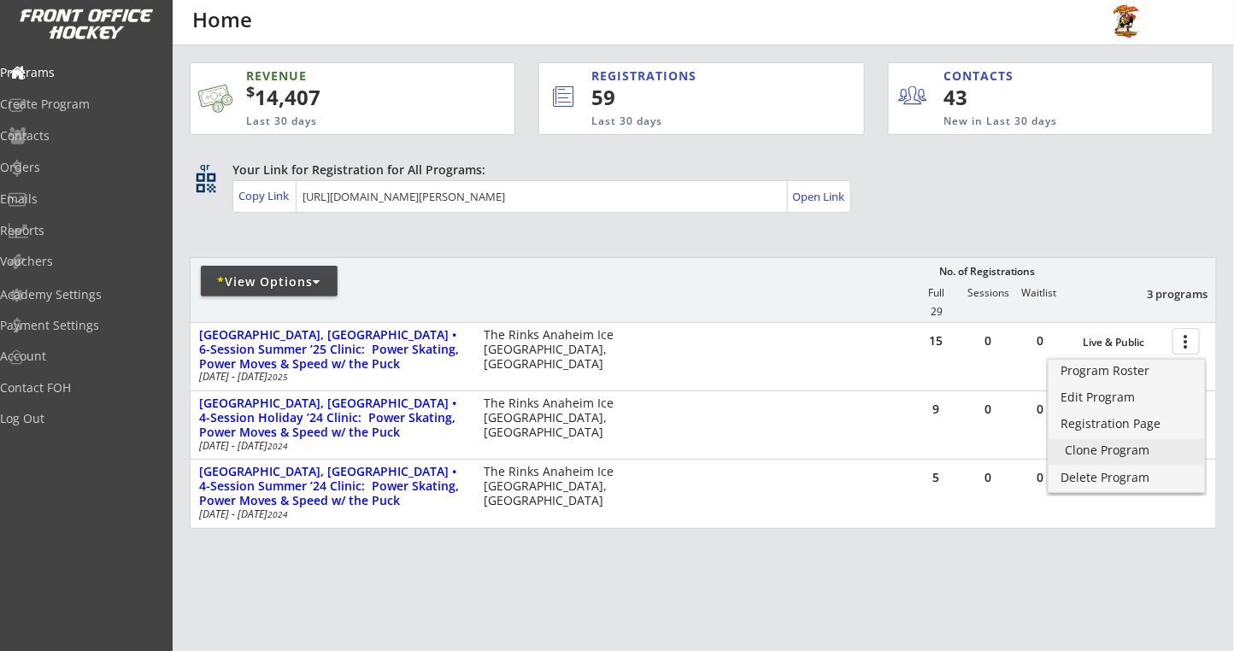
click at [1069, 452] on div "Clone Program" at bounding box center [1126, 450] width 122 height 12
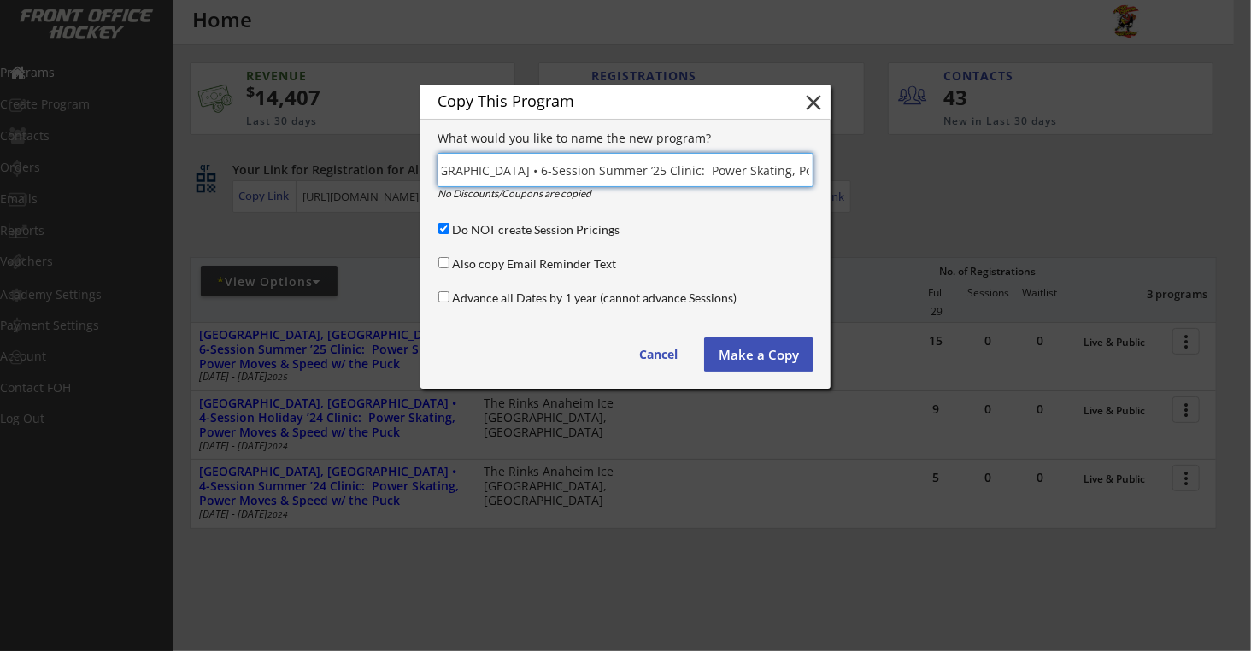
scroll to position [0, 156]
click at [486, 168] on input "input" at bounding box center [625, 170] width 376 height 34
type input "Anaheim, CA • 6-Session Summer ’26 Clinic: Power Skating, Power Moves & Speed w…"
click at [449, 290] on div "Advance all Dates by 1 year (cannot advance Sessions)" at bounding box center [623, 299] width 377 height 21
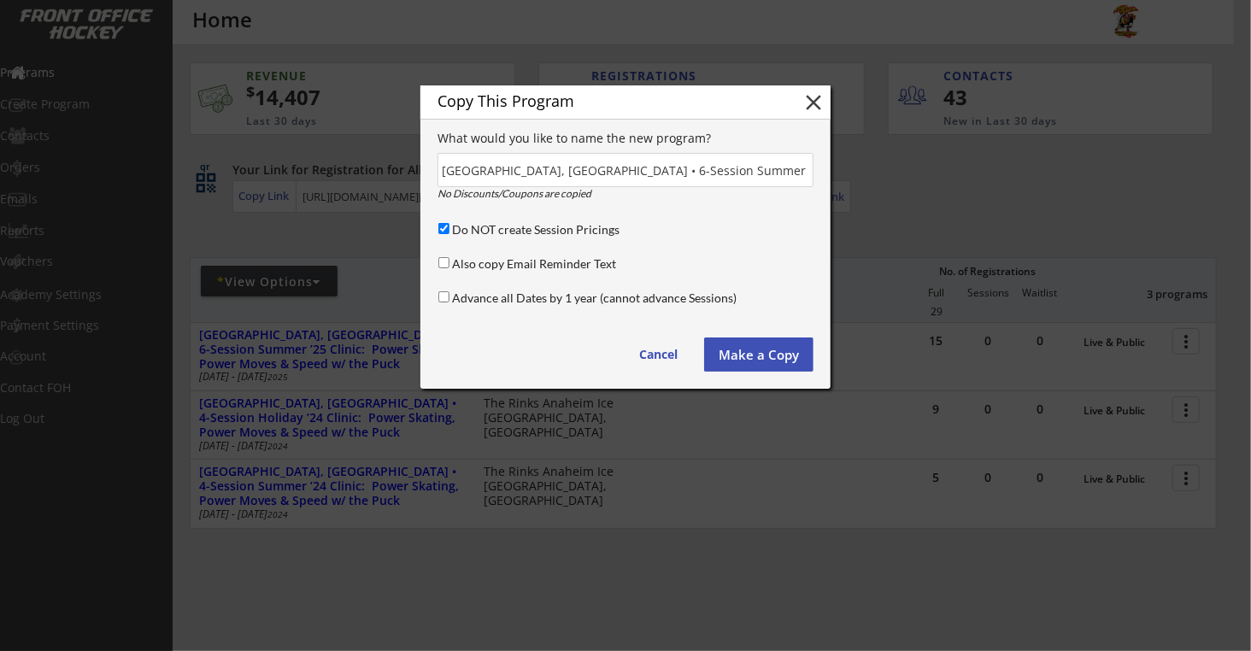
click at [465, 298] on label "Advance all Dates by 1 year (cannot advance Sessions)" at bounding box center [594, 297] width 285 height 15
click at [449, 298] on input "Advance all Dates by 1 year (cannot advance Sessions)" at bounding box center [443, 296] width 11 height 11
checkbox input "true"
click at [753, 362] on button "Make a Copy" at bounding box center [758, 354] width 109 height 34
